Goal: Information Seeking & Learning: Learn about a topic

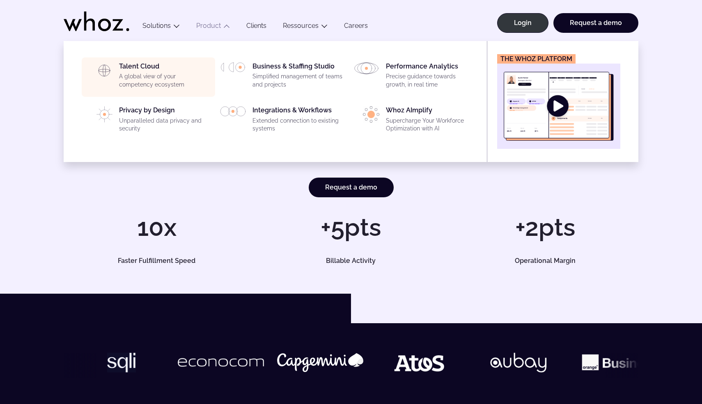
click at [174, 73] on p "A global view of your competency ecosystem" at bounding box center [164, 81] width 91 height 16
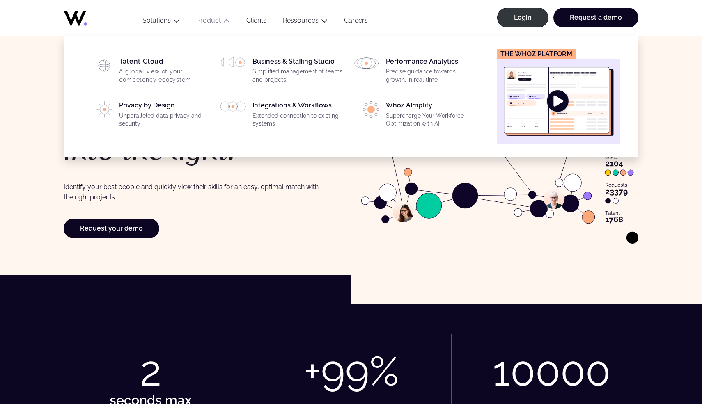
scroll to position [5, 0]
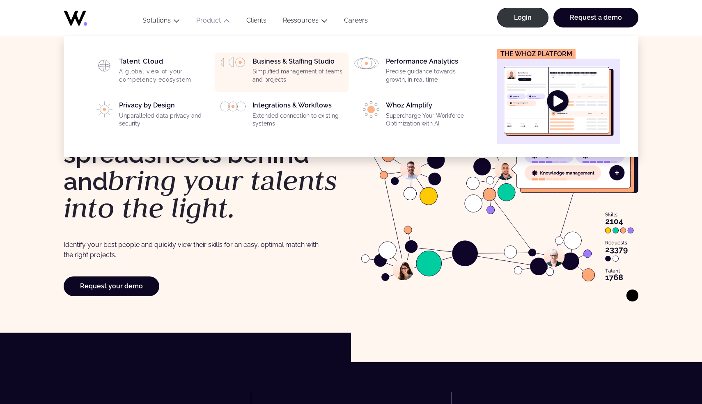
click at [289, 62] on div "Business & Staffing Studio Simplified management of teams and projects" at bounding box center [297, 72] width 91 height 30
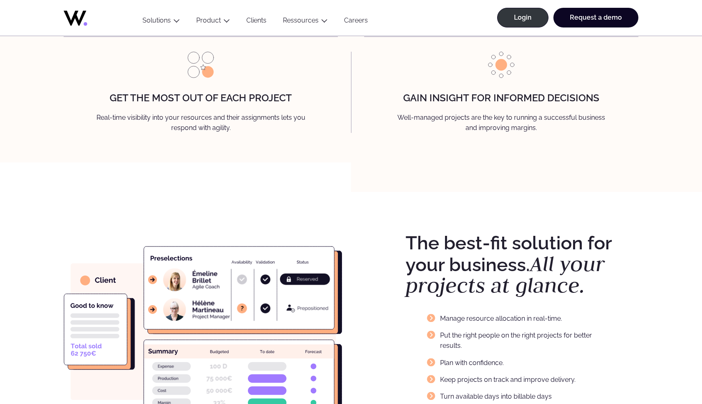
scroll to position [1104, 0]
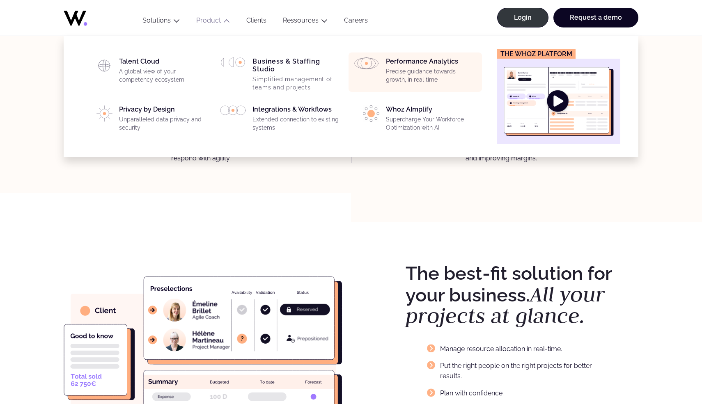
click at [418, 66] on div "Performance Analytics Precise guidance towards growth, in real time" at bounding box center [431, 72] width 91 height 30
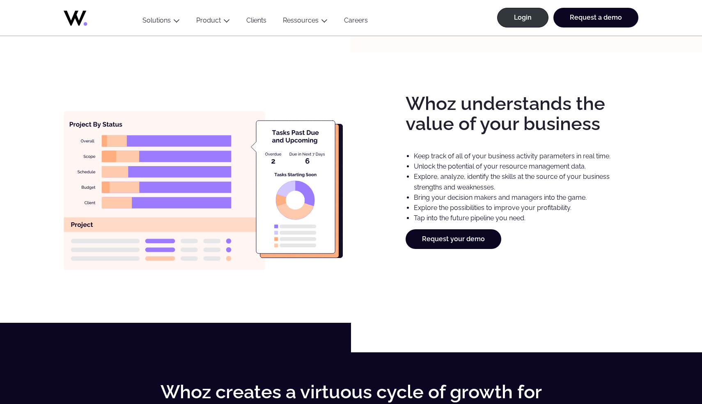
scroll to position [1327, 0]
